Goal: Information Seeking & Learning: Learn about a topic

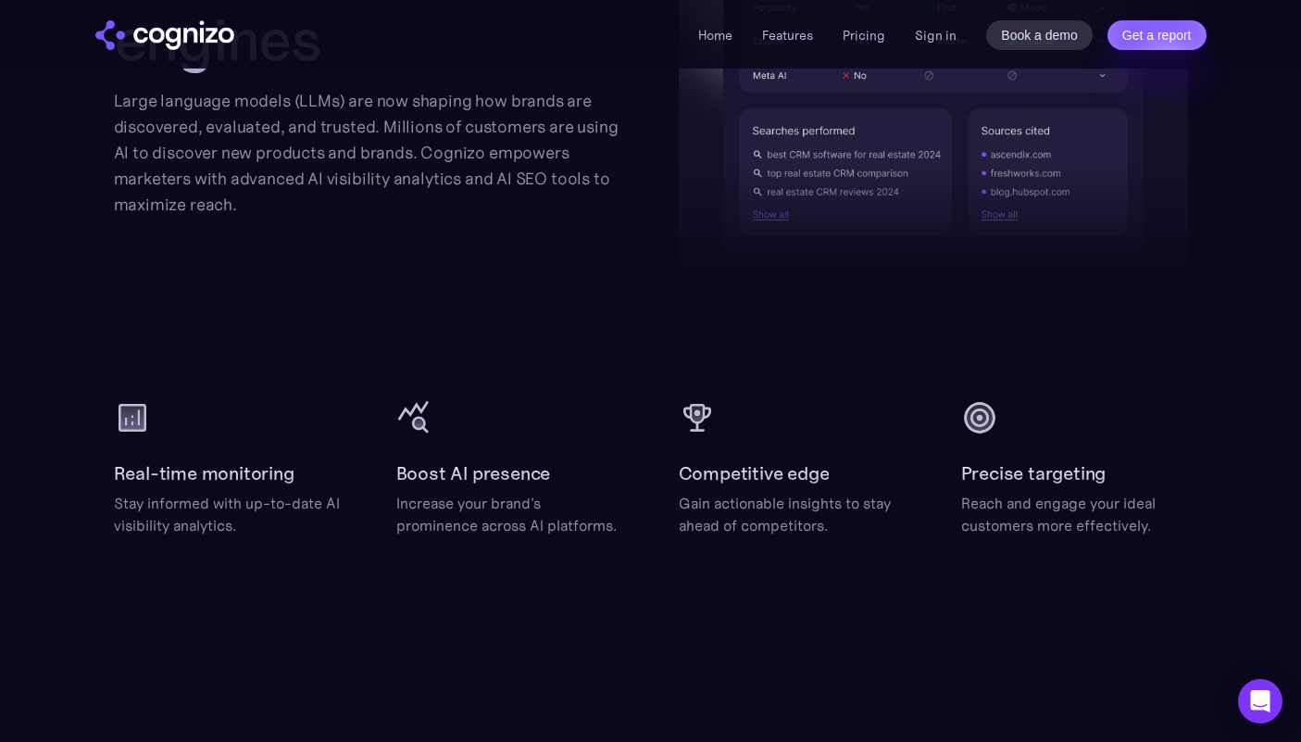
scroll to position [2249, 0]
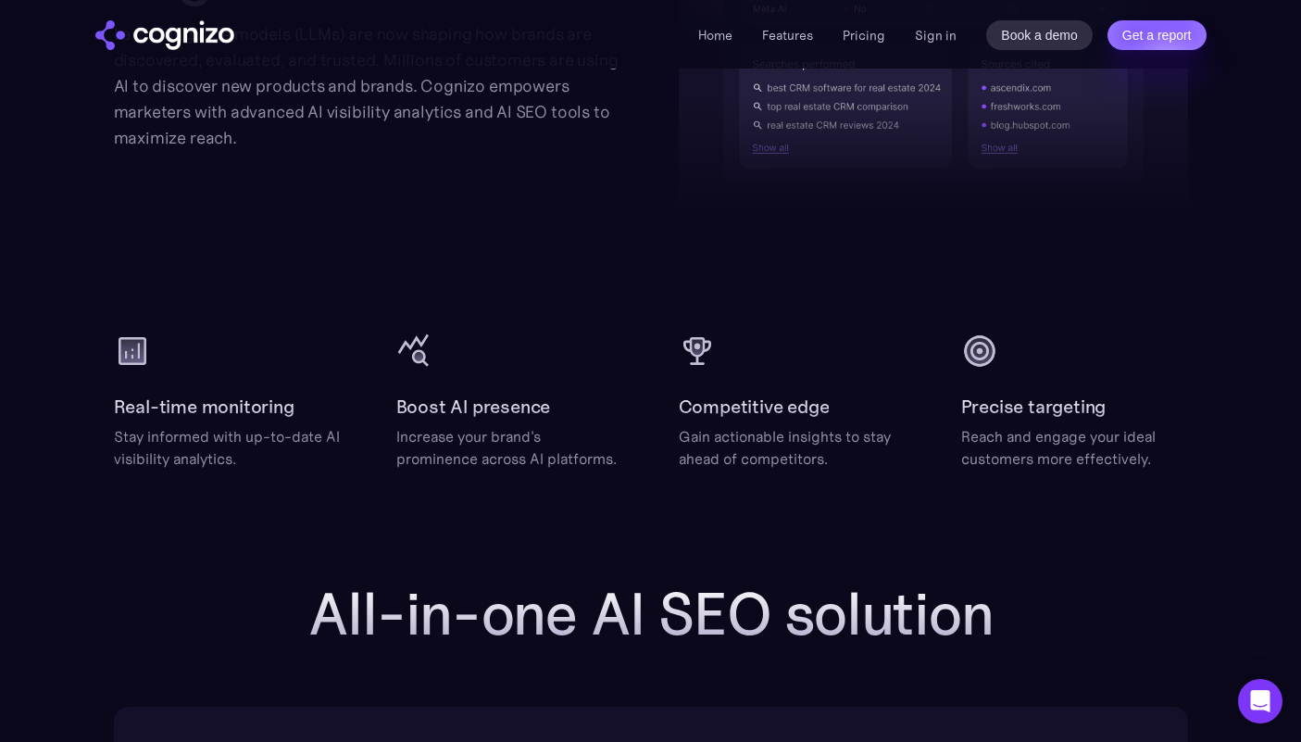
click at [791, 24] on li "Features" at bounding box center [787, 35] width 51 height 22
click at [791, 30] on link "Features" at bounding box center [787, 35] width 51 height 17
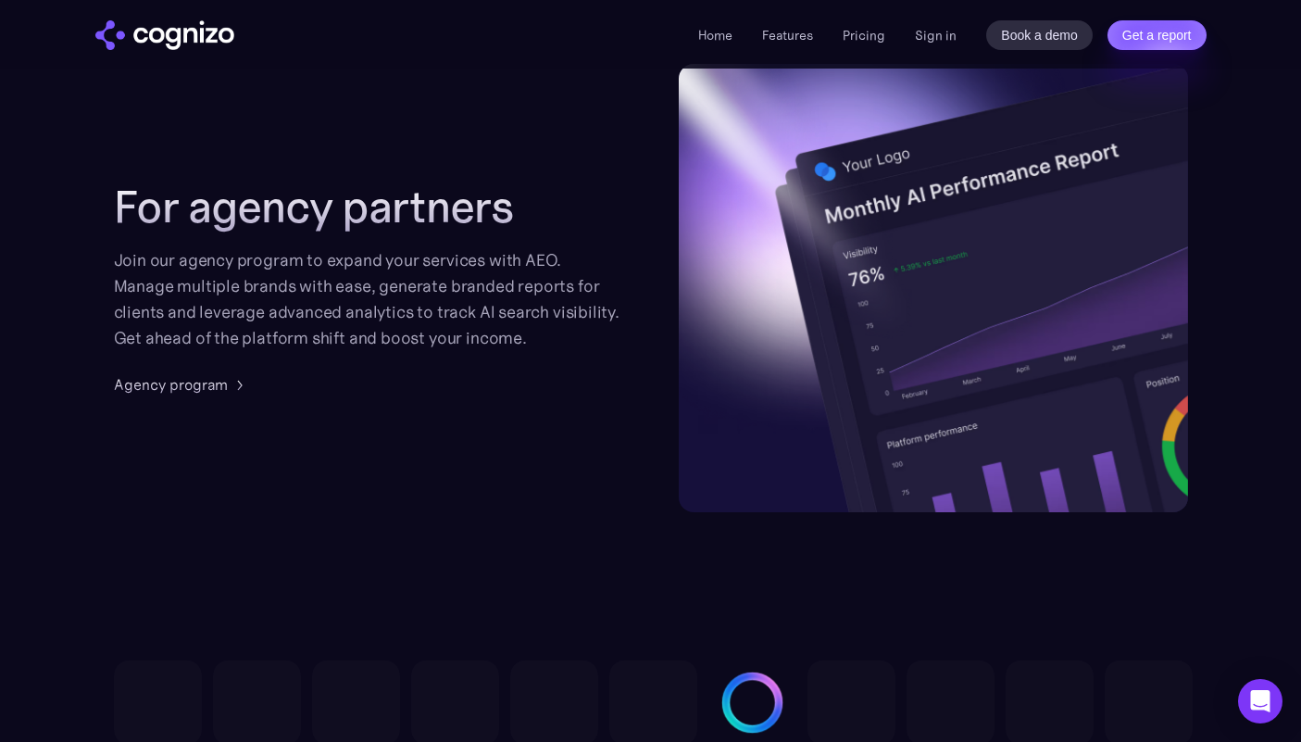
scroll to position [4399, 0]
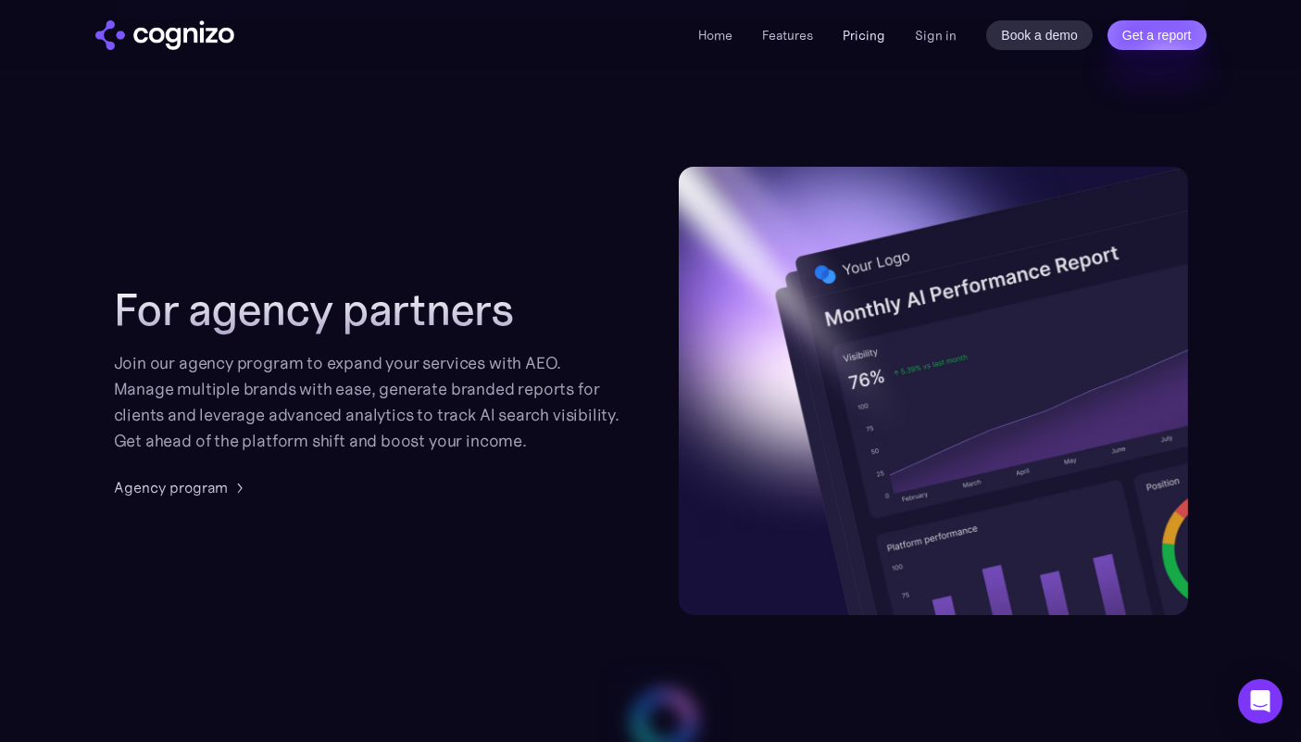
click at [860, 38] on link "Pricing" at bounding box center [863, 35] width 43 height 17
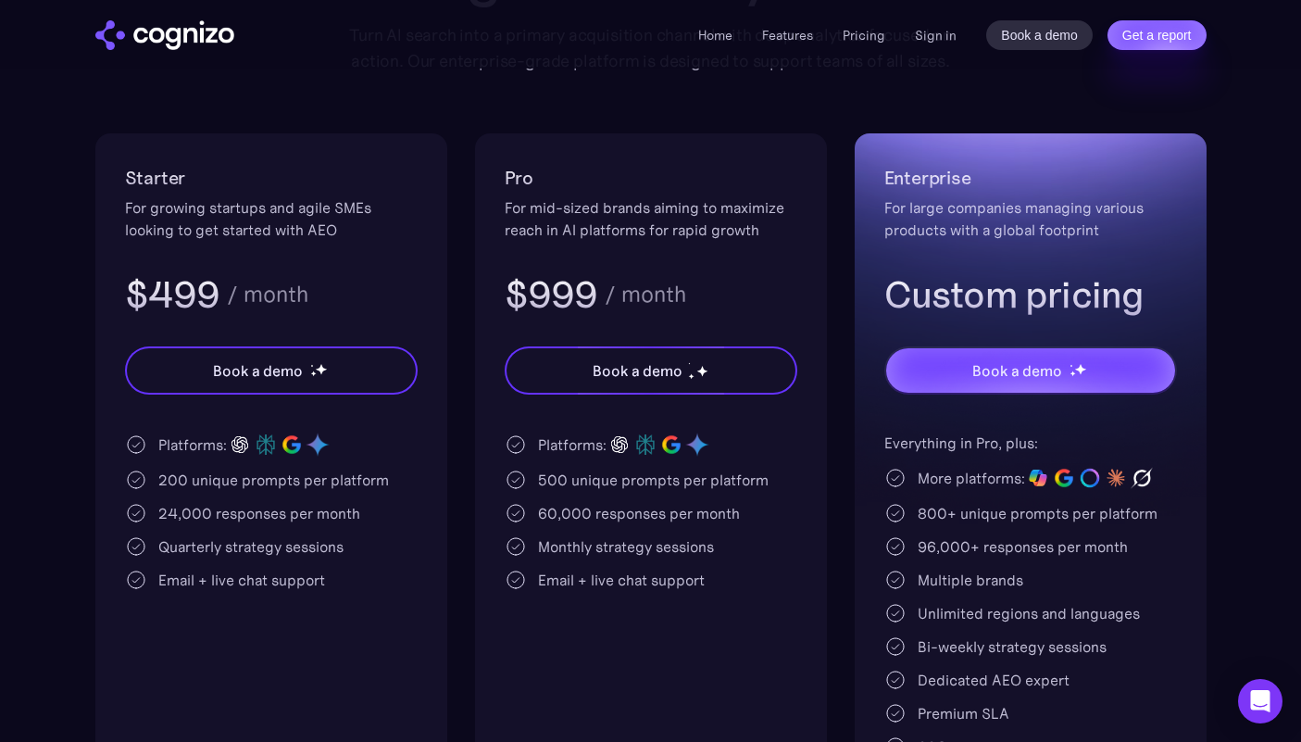
scroll to position [561, 0]
